Goal: Browse casually

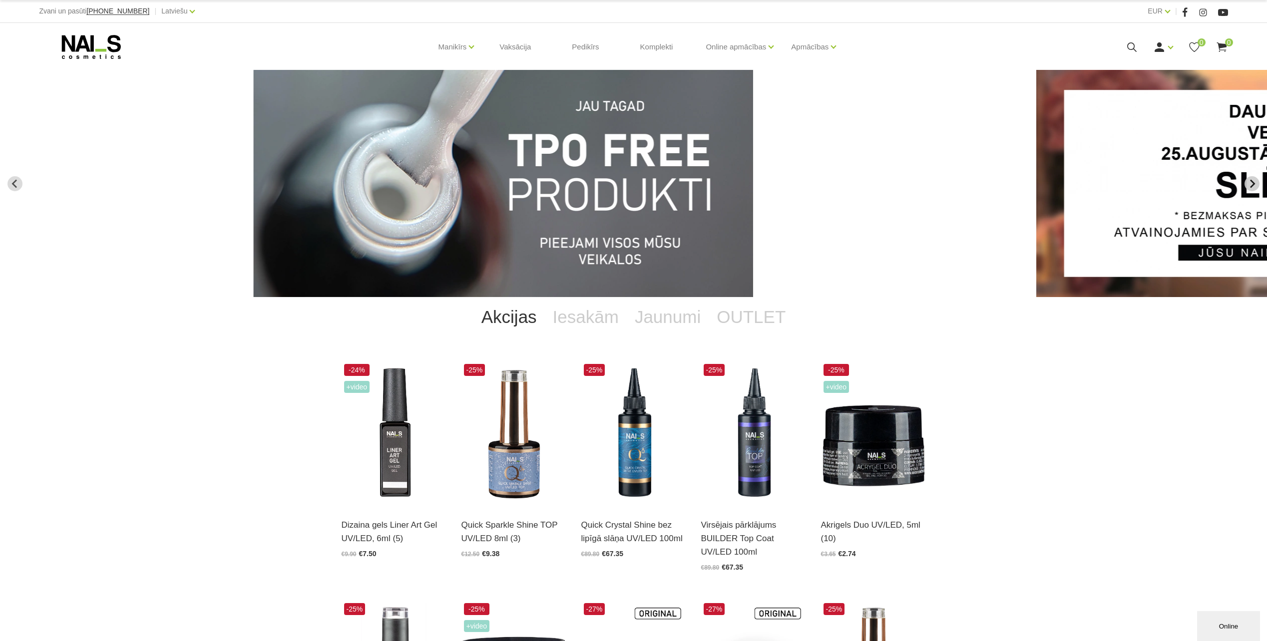
click at [1245, 179] on button "Next slide" at bounding box center [1251, 183] width 15 height 15
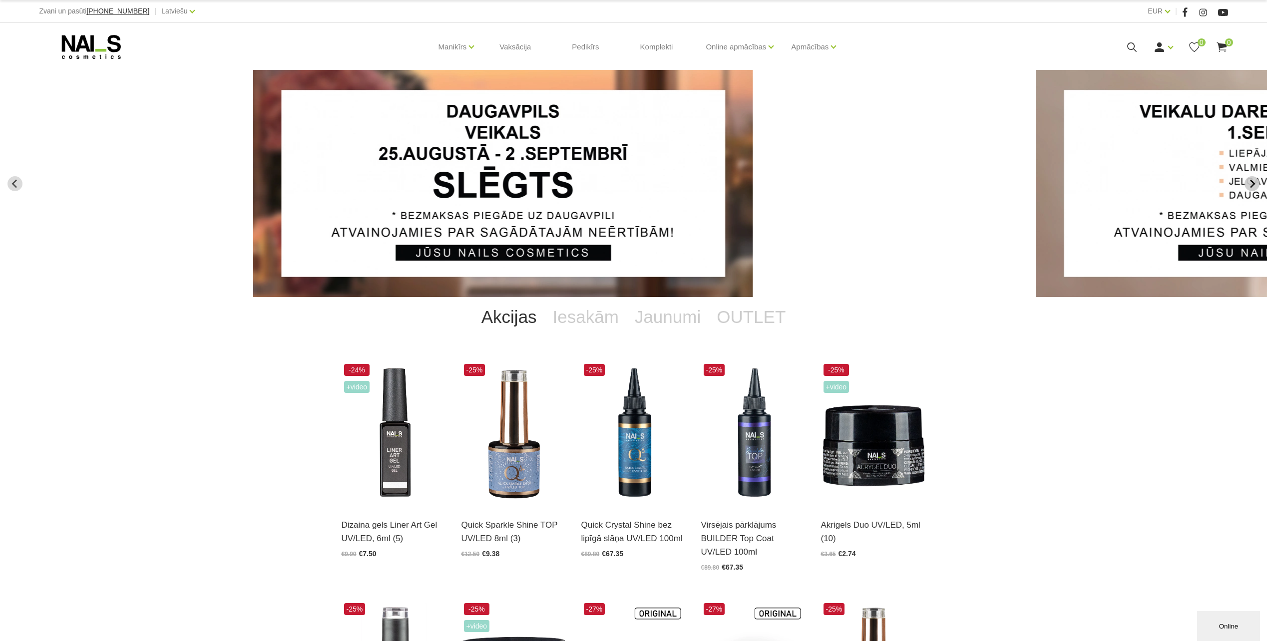
click at [1249, 180] on icon "Next slide" at bounding box center [1251, 183] width 9 height 9
